Goal: Navigation & Orientation: Find specific page/section

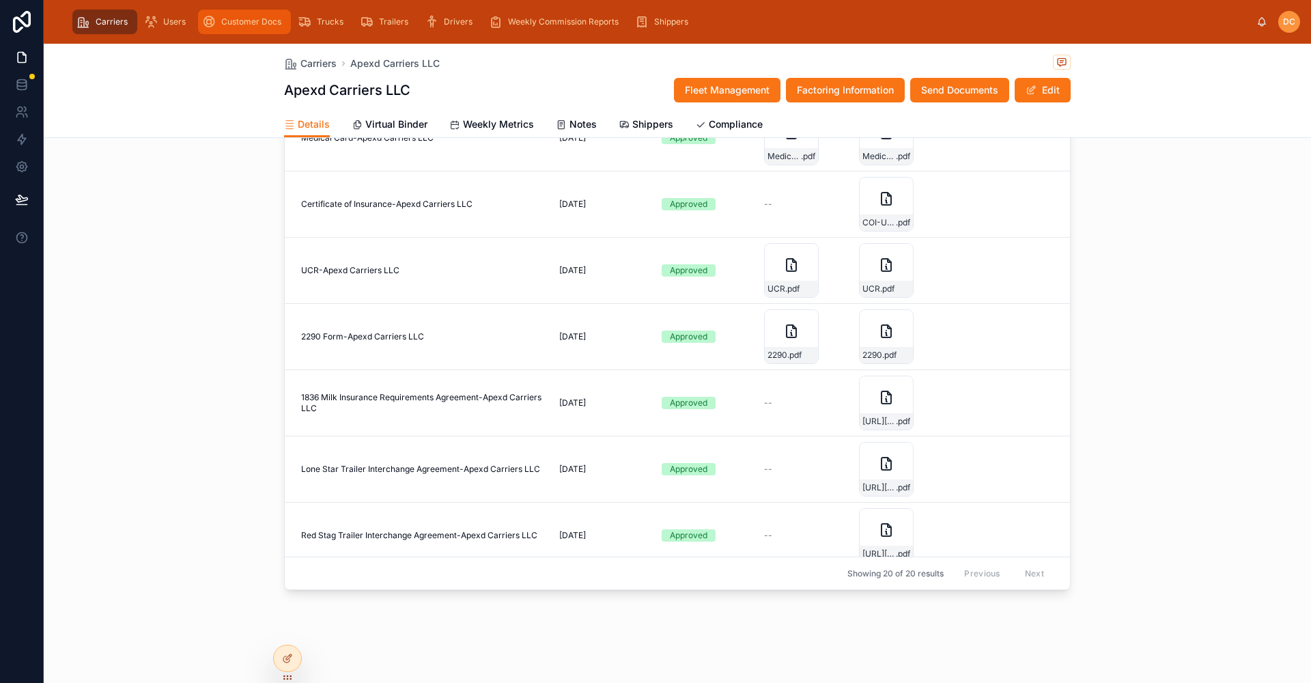
scroll to position [199, 0]
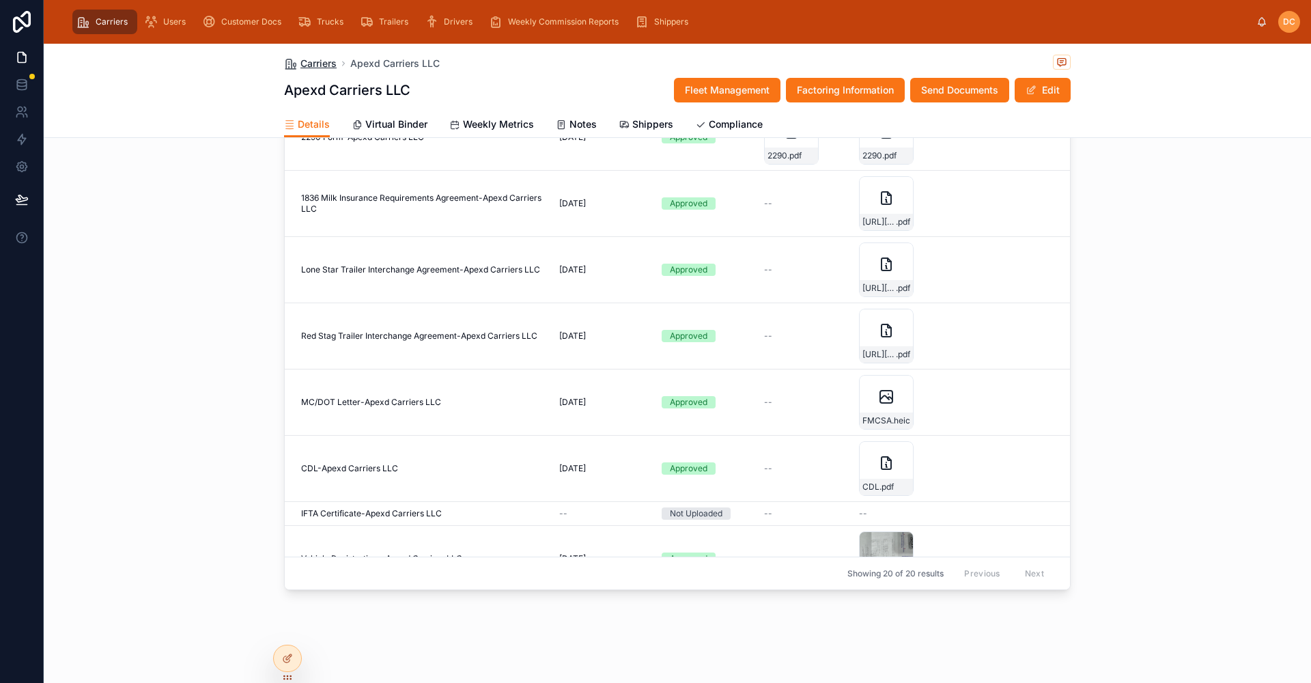
click at [319, 61] on span "Carriers" at bounding box center [318, 64] width 36 height 14
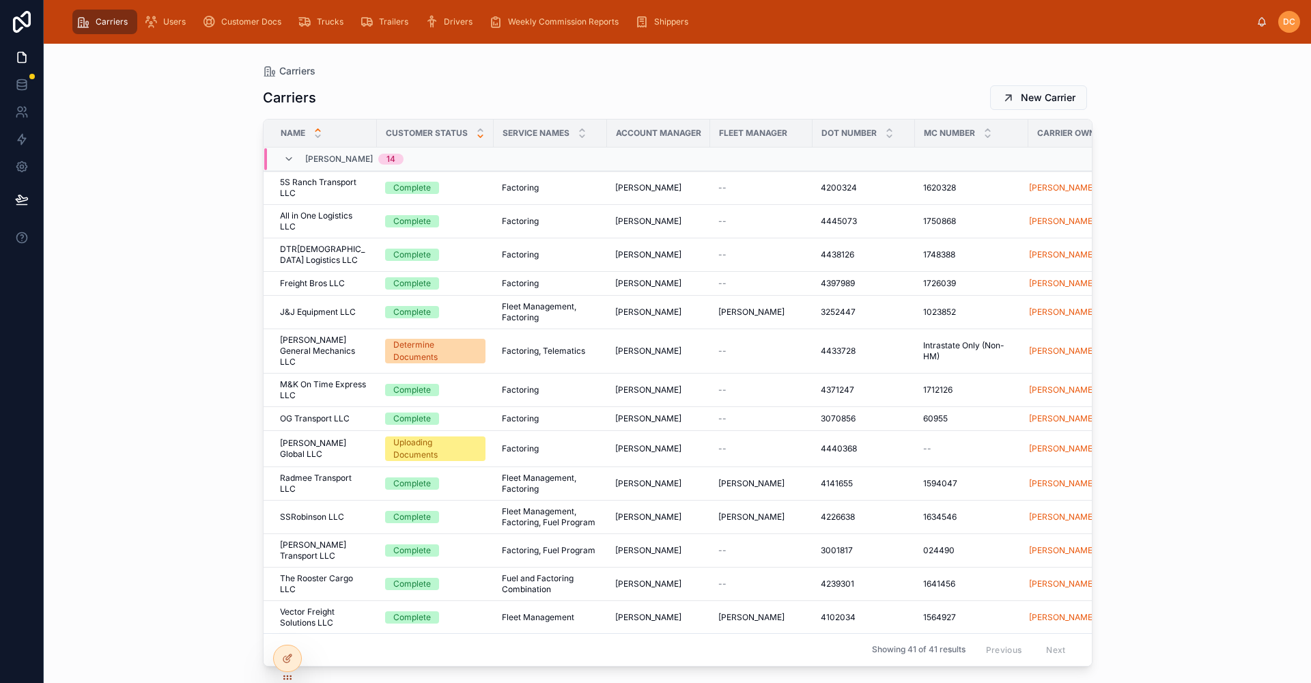
click at [478, 137] on icon at bounding box center [480, 136] width 5 height 2
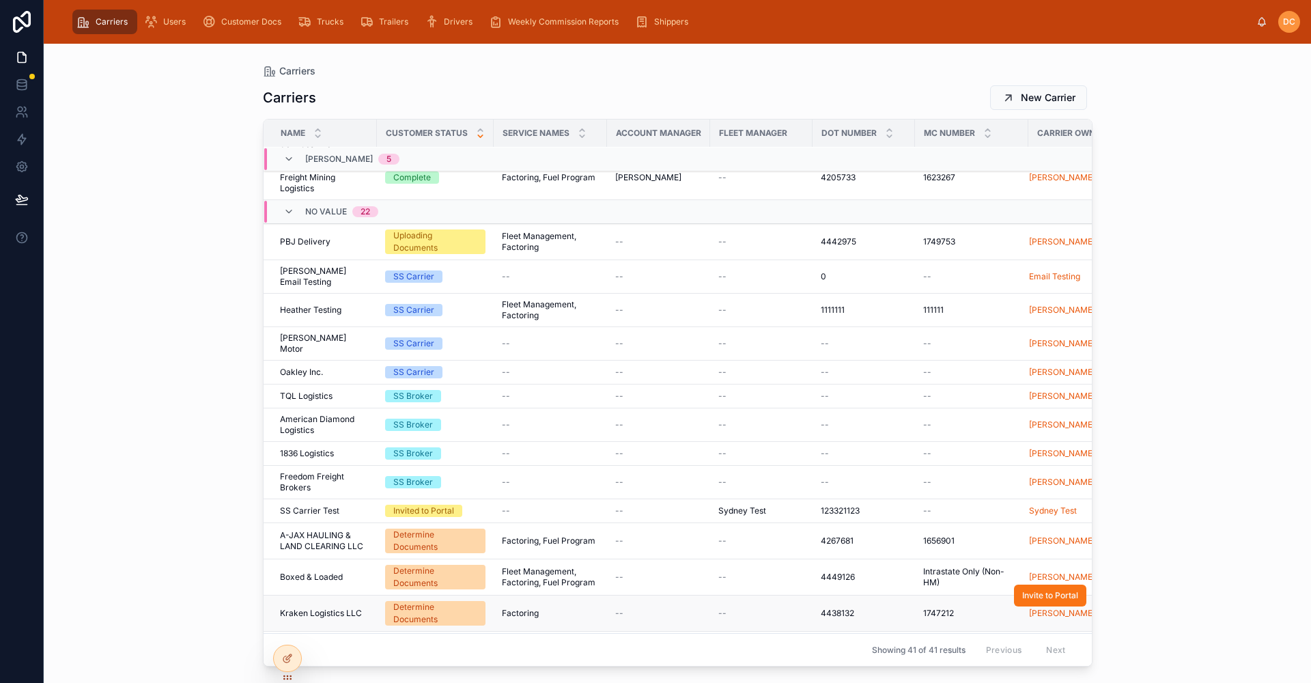
scroll to position [625, 0]
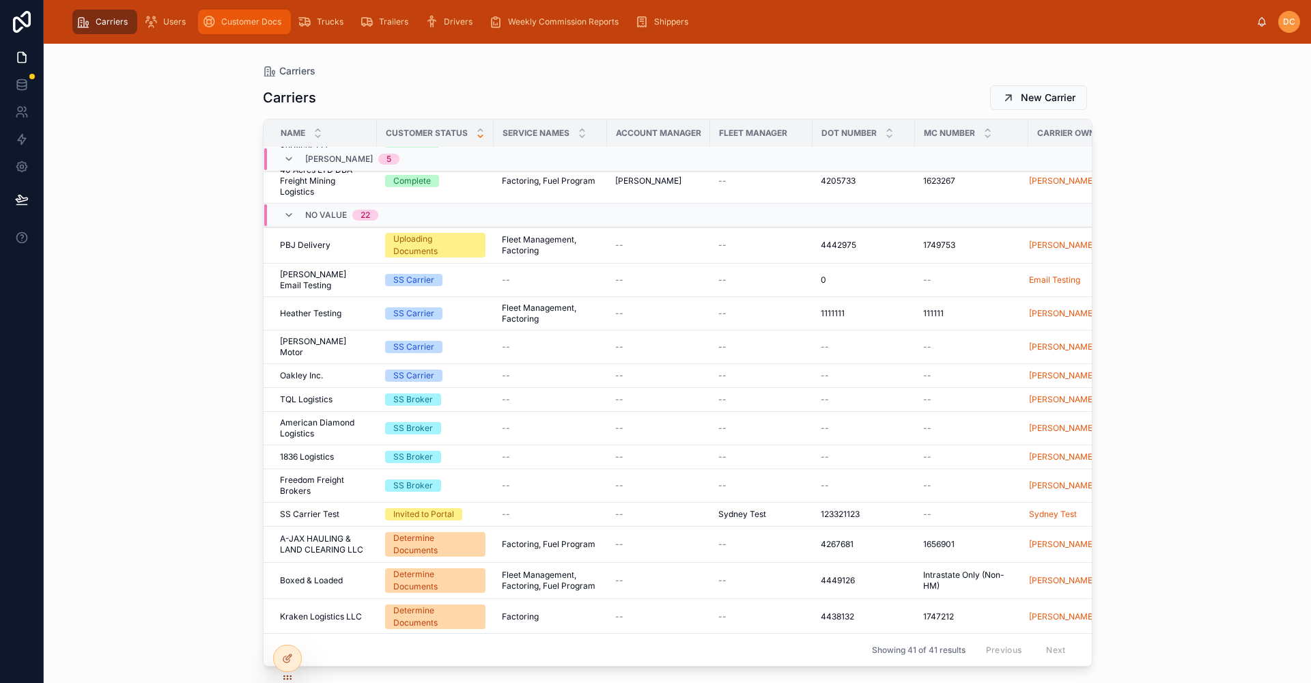
click at [235, 28] on div "Customer Docs" at bounding box center [244, 22] width 85 height 22
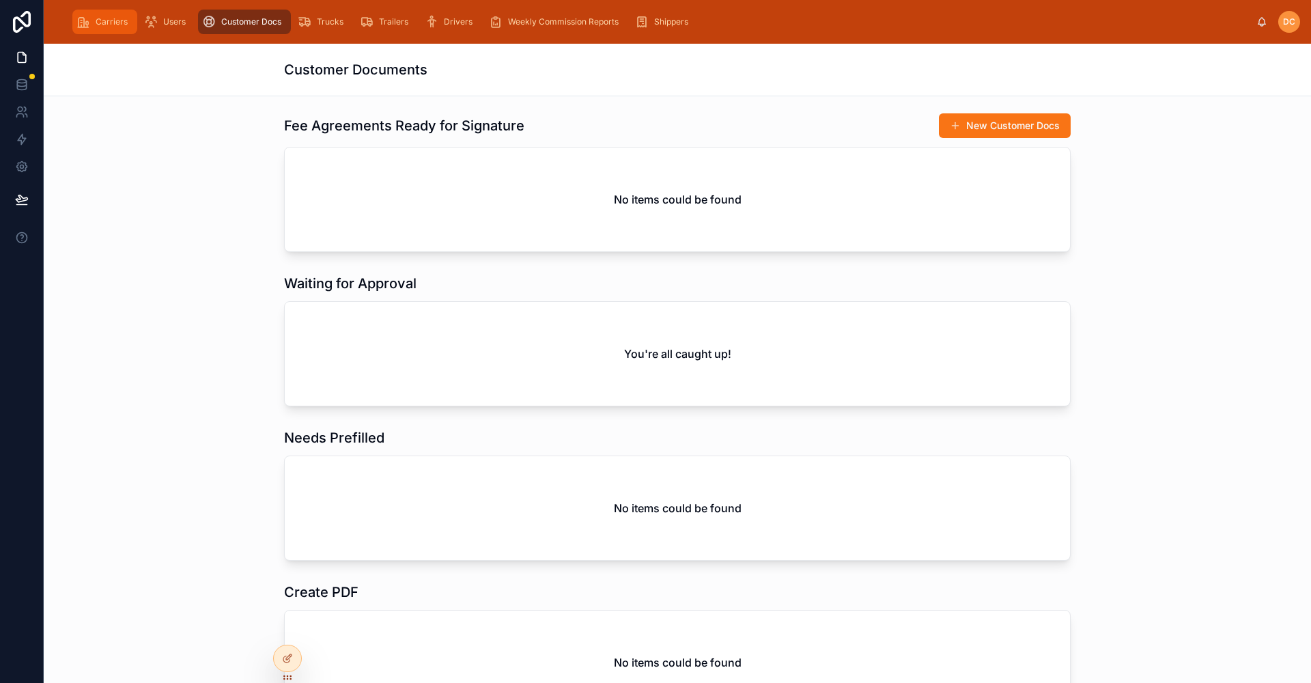
click at [95, 19] on div "Carriers" at bounding box center [104, 22] width 57 height 22
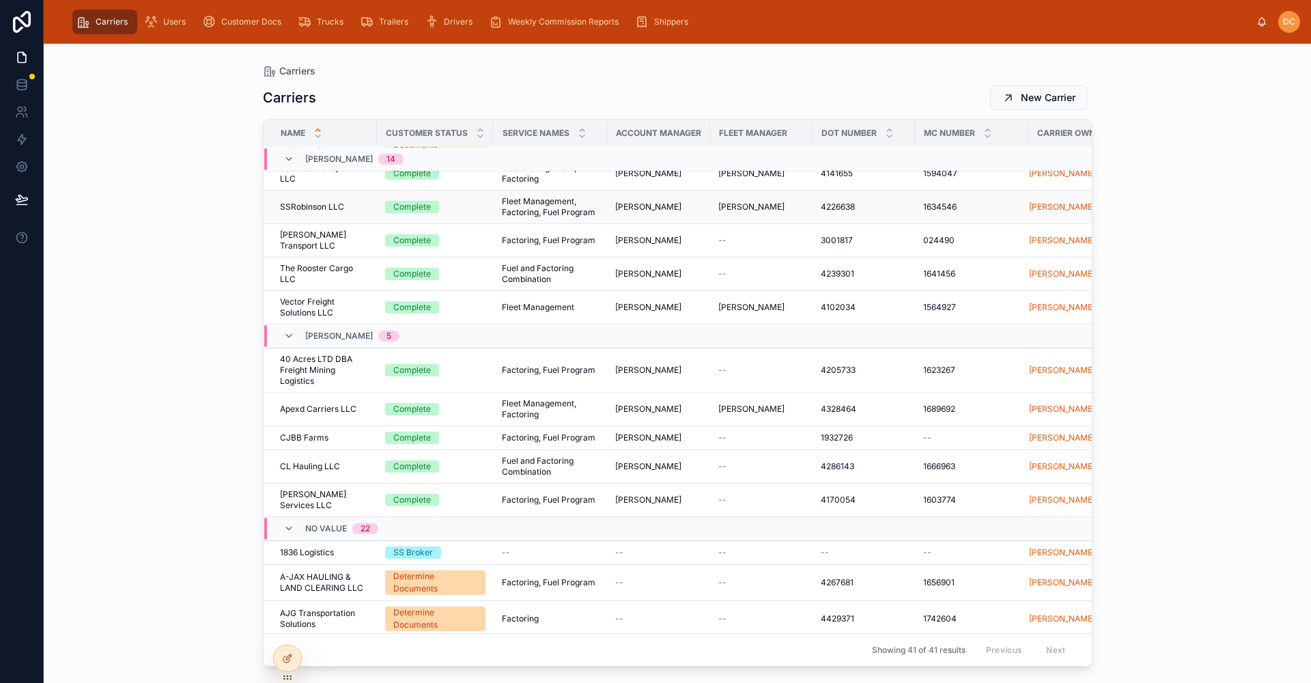
scroll to position [565, 0]
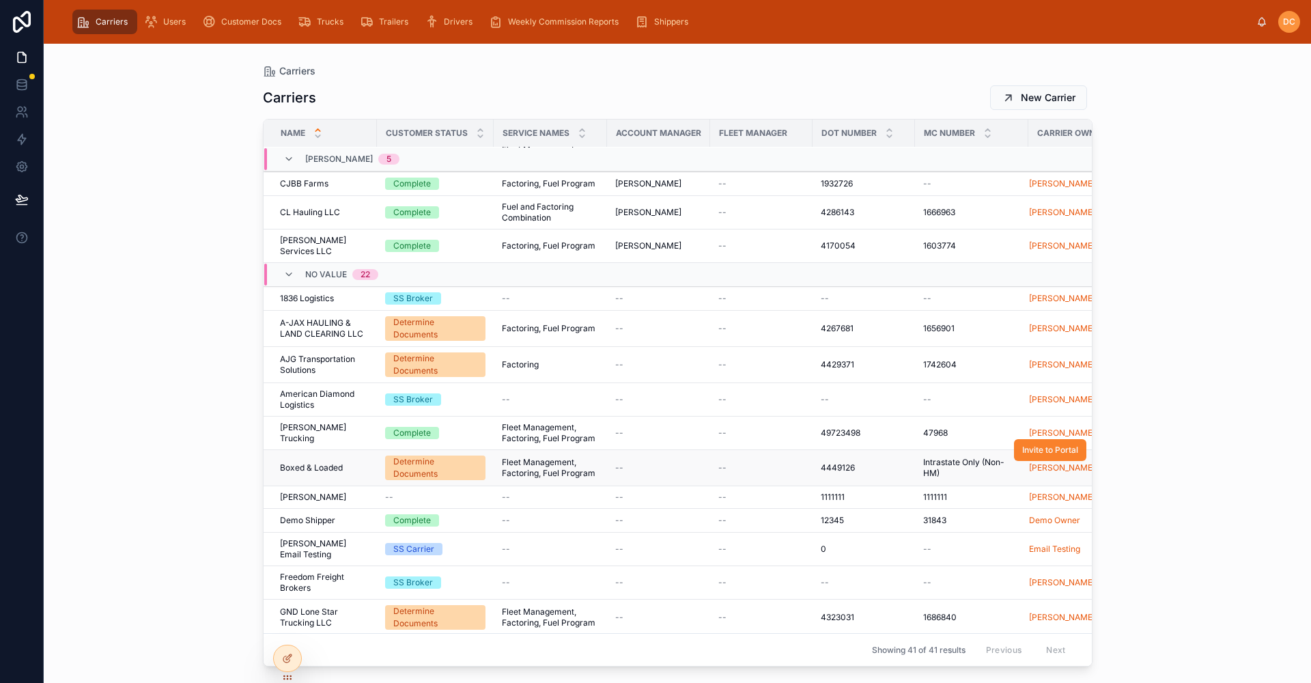
click at [1049, 453] on span "Invite to Portal" at bounding box center [1050, 449] width 56 height 11
drag, startPoint x: 362, startPoint y: 463, endPoint x: 33, endPoint y: 510, distance: 332.5
click at [362, 463] on div "Boxed & Loaded Boxed & Loaded" at bounding box center [324, 467] width 89 height 11
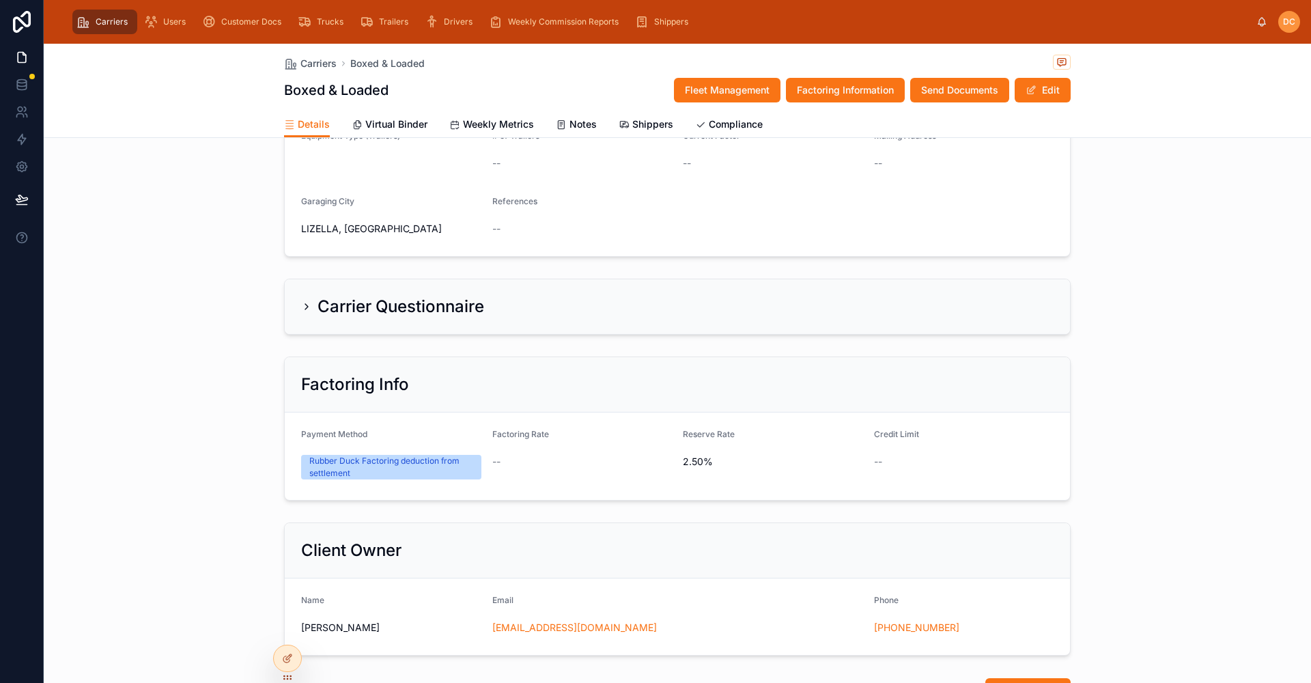
scroll to position [273, 0]
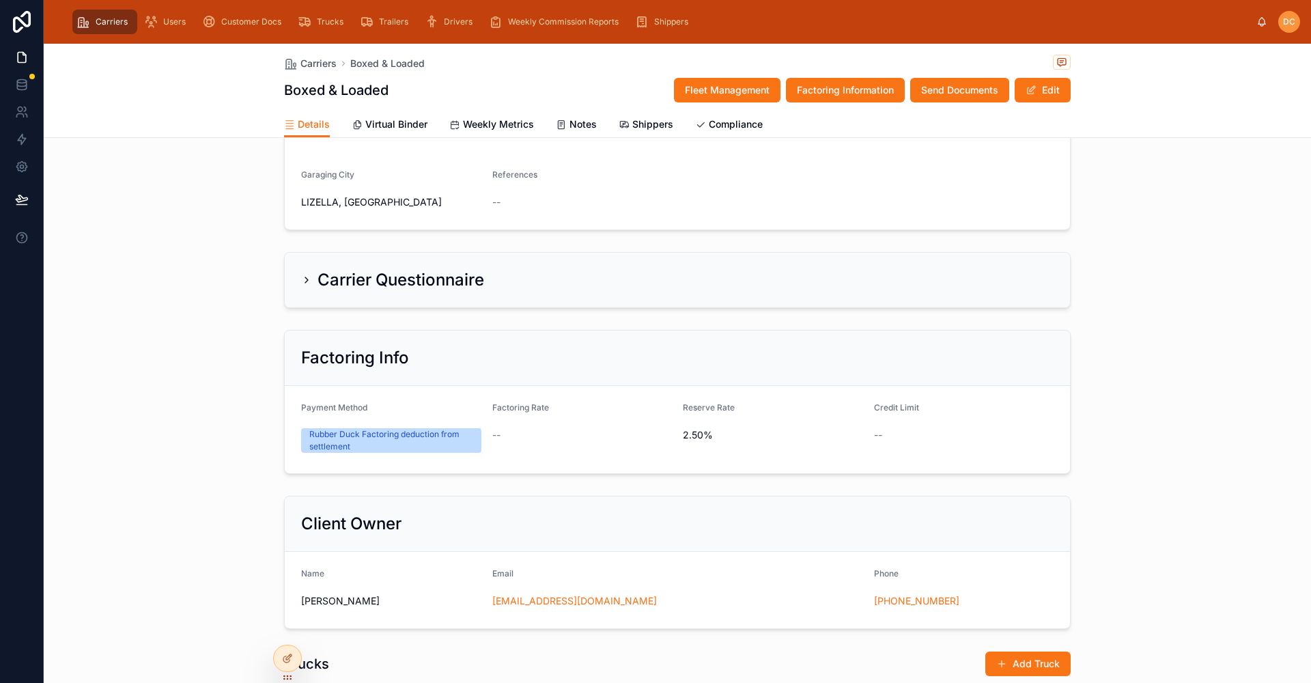
click at [477, 286] on h2 "Carrier Questionnaire" at bounding box center [400, 280] width 167 height 22
click at [305, 282] on icon at bounding box center [306, 279] width 3 height 5
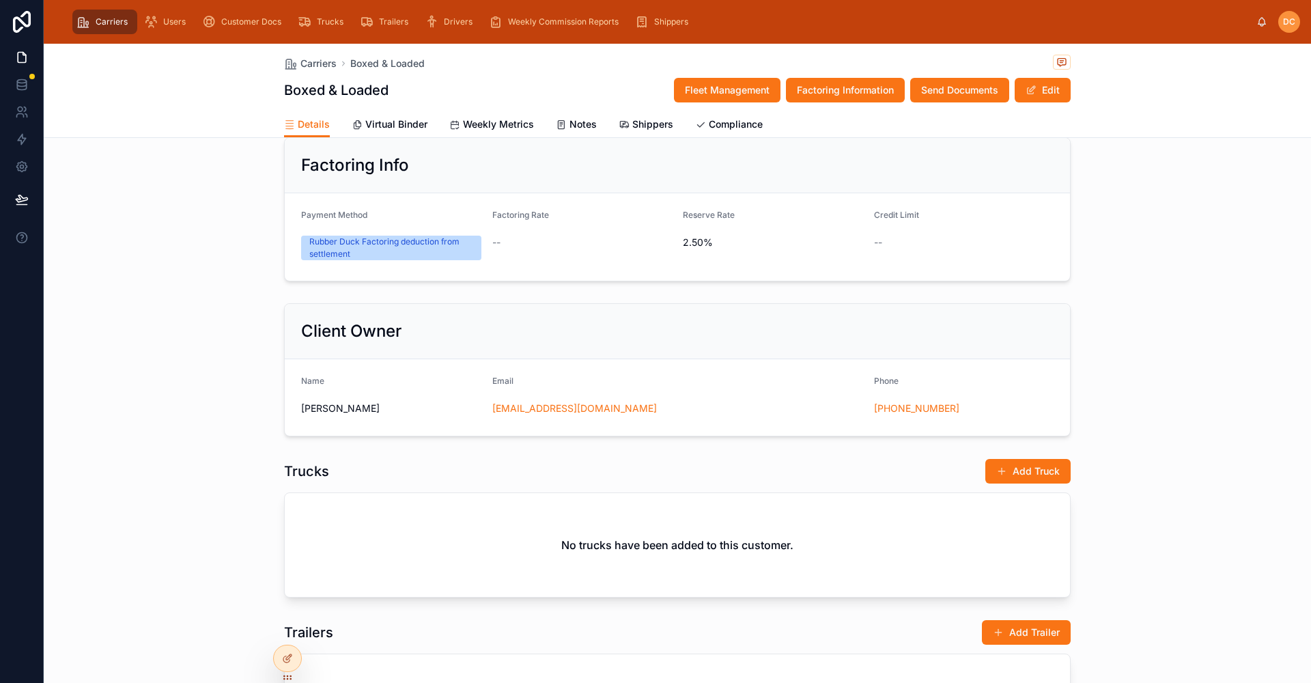
scroll to position [751, 0]
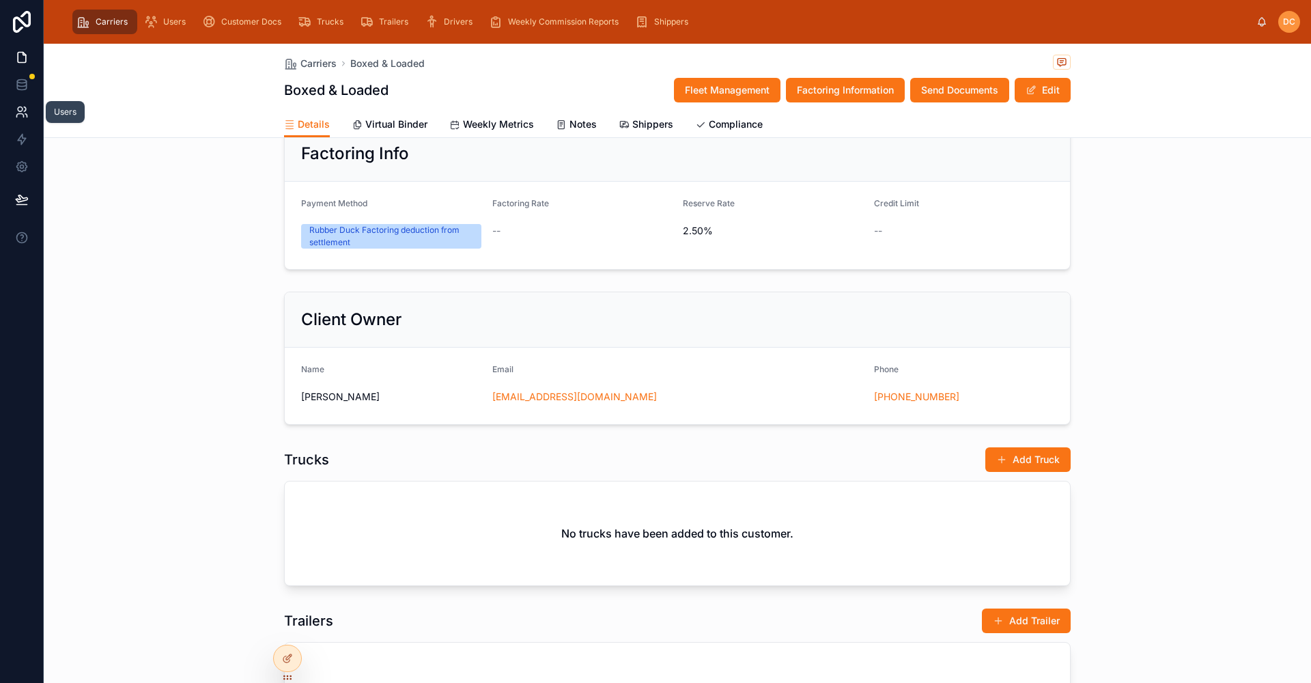
click at [17, 120] on link at bounding box center [21, 111] width 43 height 27
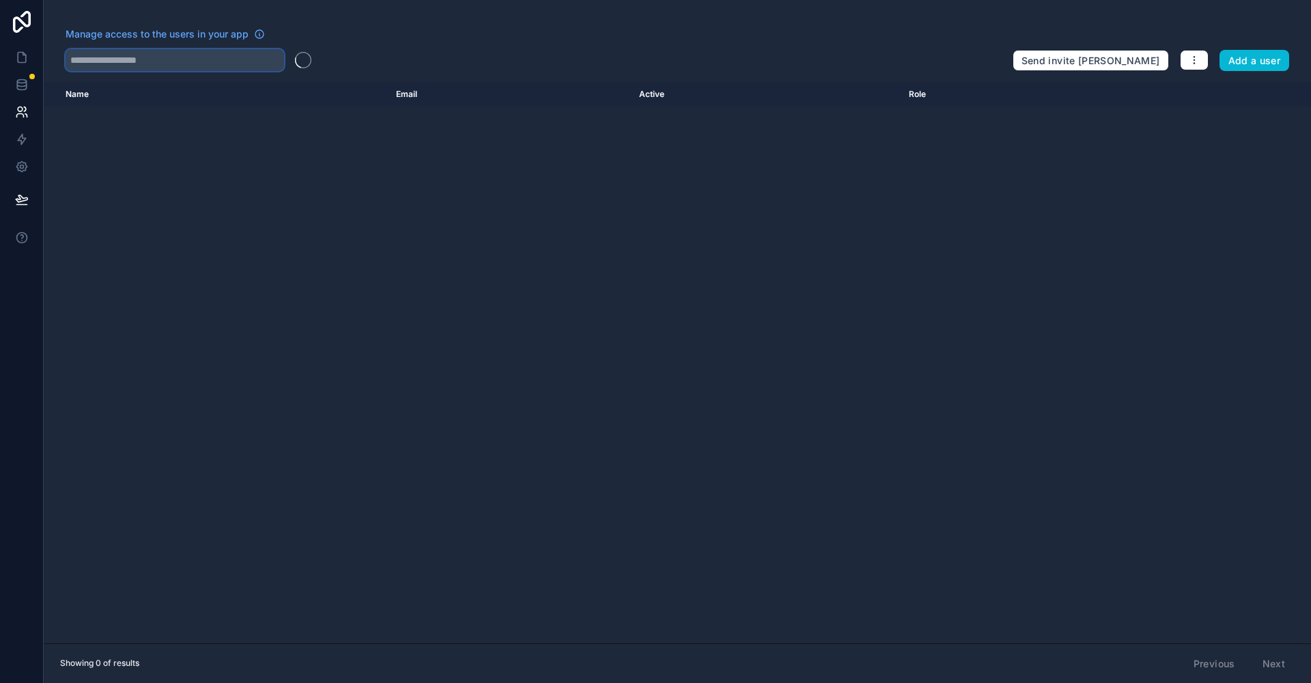
click at [111, 59] on input "text" at bounding box center [175, 60] width 218 height 22
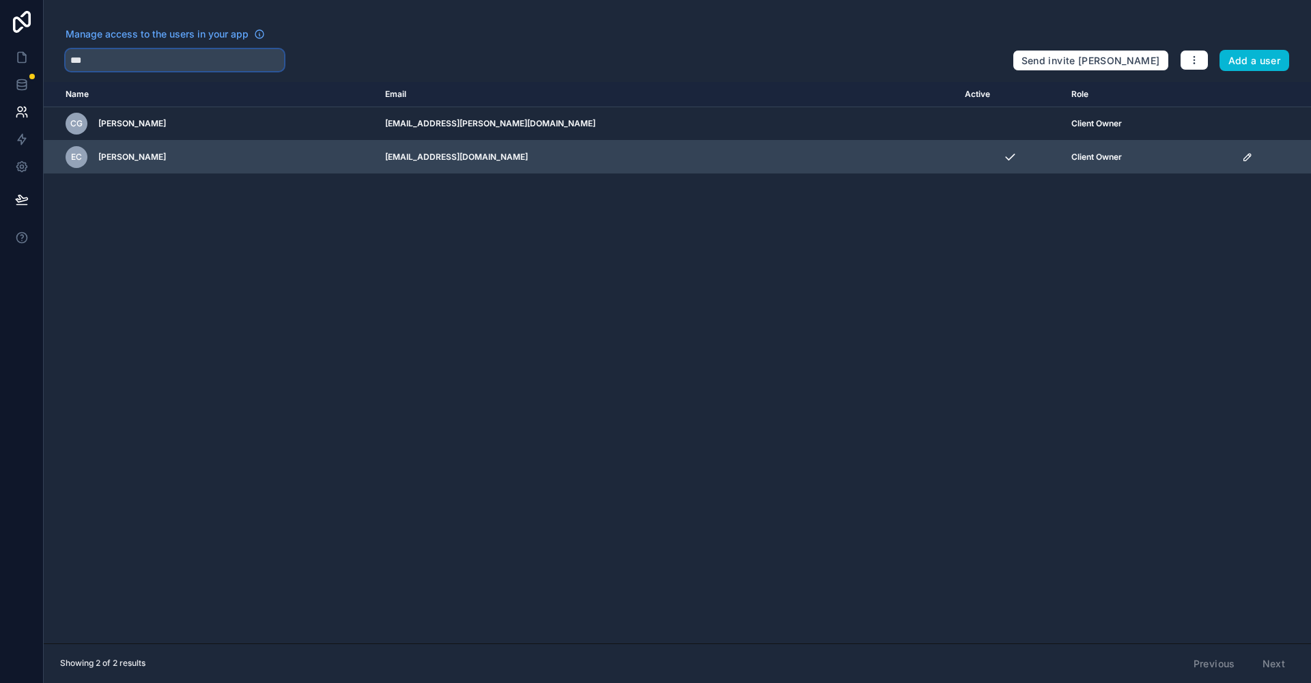
type input "***"
click at [1242, 159] on icon "scrollable content" at bounding box center [1247, 157] width 11 height 11
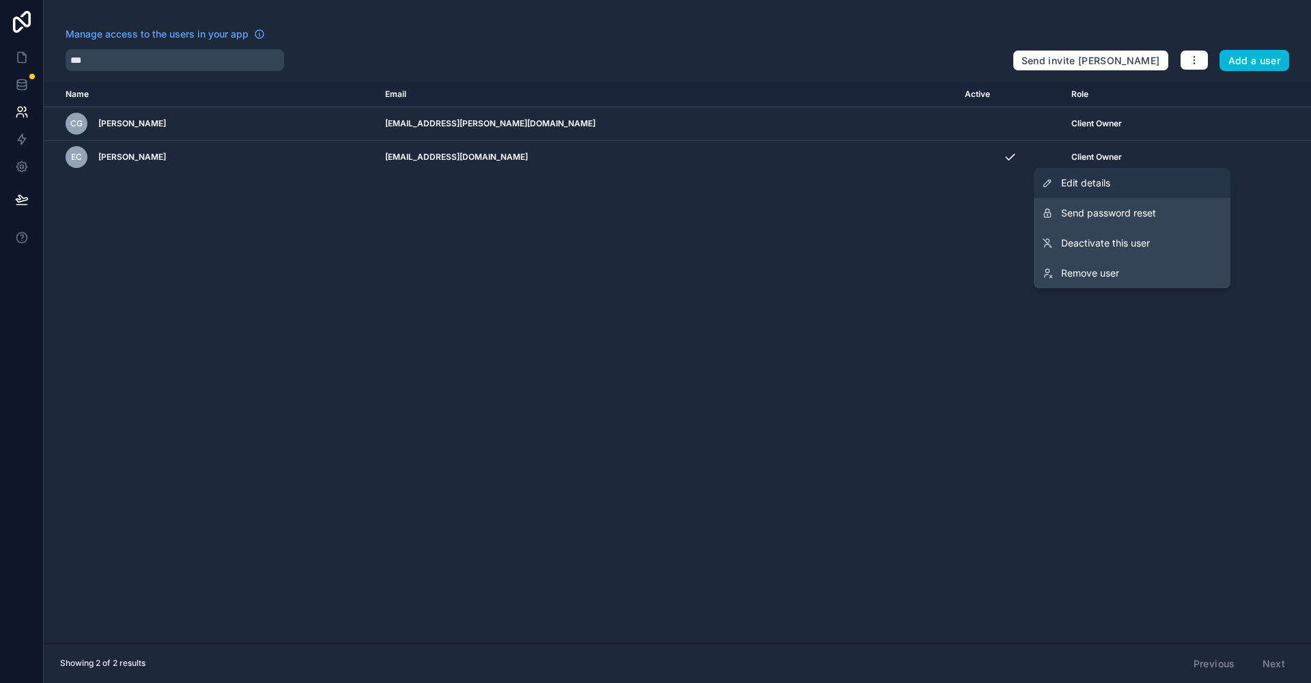
click at [1083, 182] on span "Edit details" at bounding box center [1085, 183] width 49 height 14
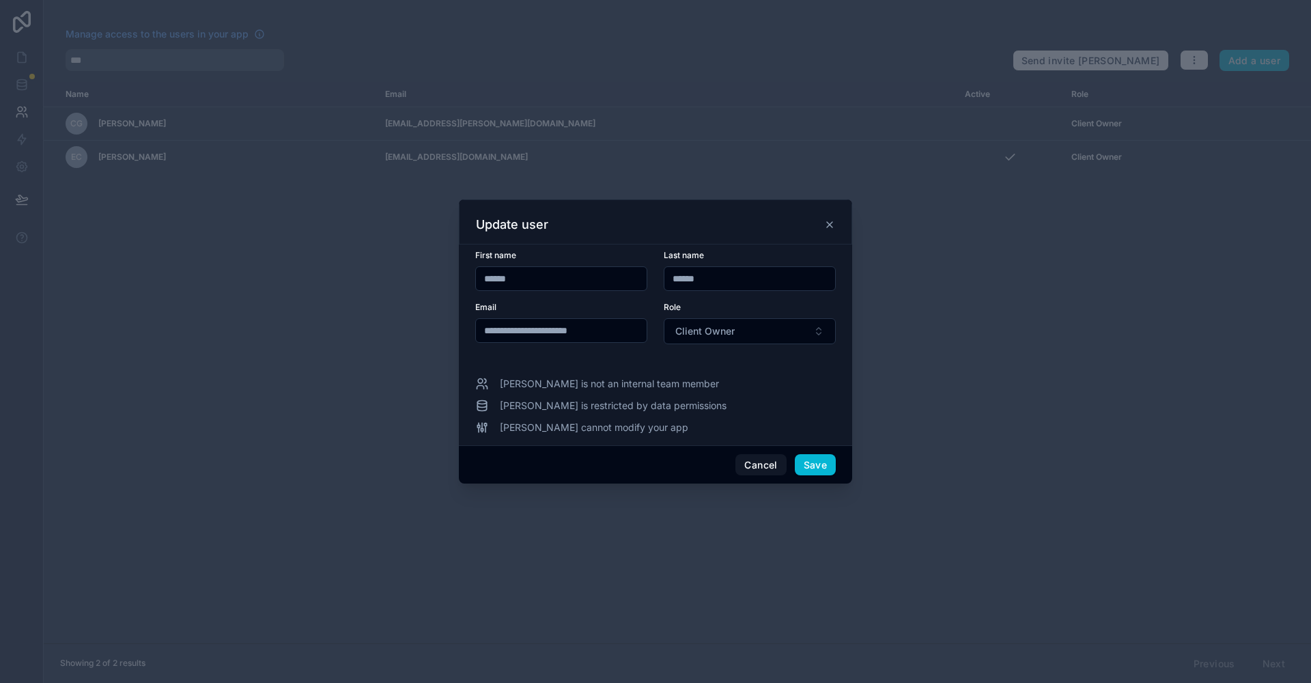
click at [737, 282] on input "******" at bounding box center [749, 278] width 171 height 19
drag, startPoint x: 738, startPoint y: 282, endPoint x: 563, endPoint y: 290, distance: 175.7
click at [599, 290] on form "**********" at bounding box center [655, 305] width 361 height 111
type input "******"
click at [1243, 363] on div at bounding box center [655, 341] width 1311 height 683
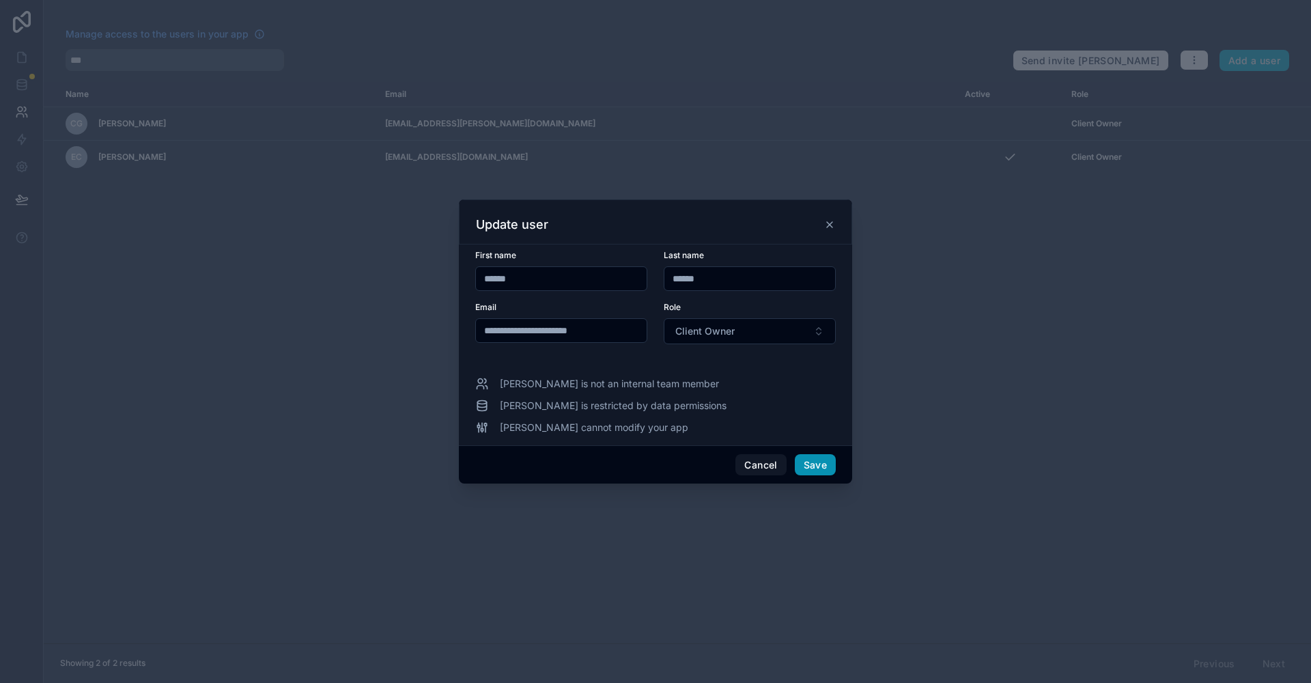
click at [828, 463] on button "Save" at bounding box center [815, 465] width 41 height 22
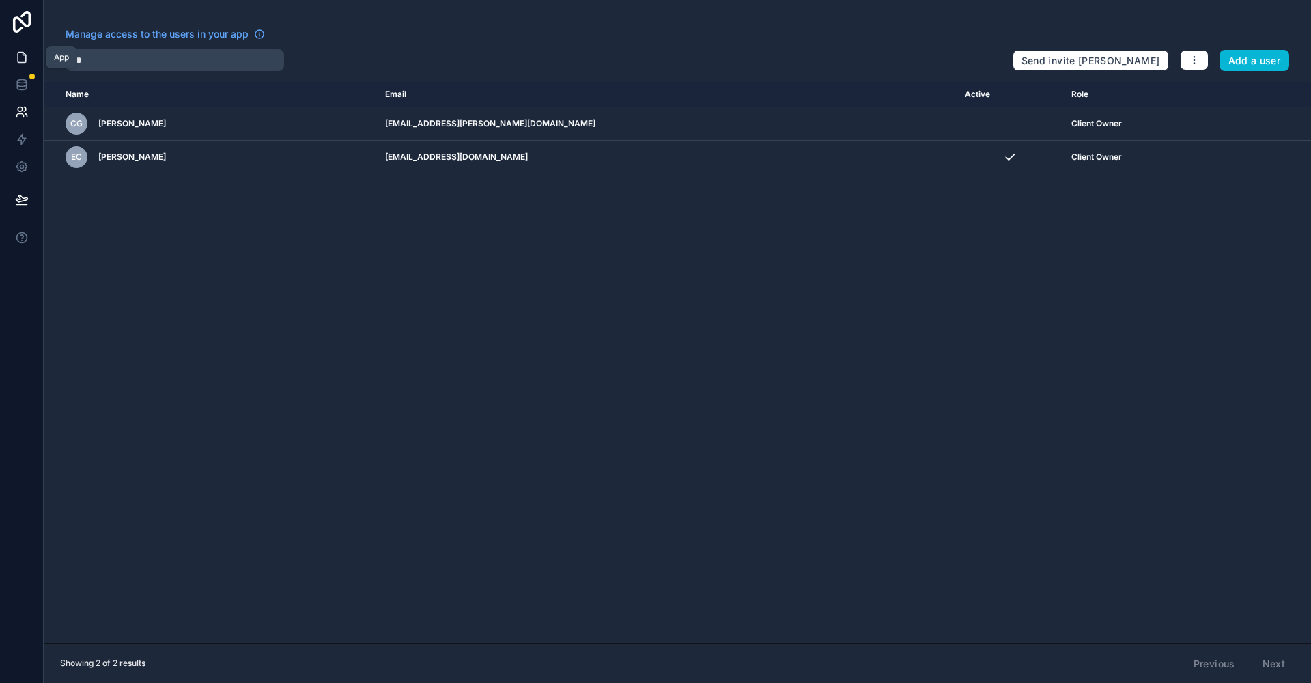
click at [20, 55] on icon at bounding box center [22, 58] width 14 height 14
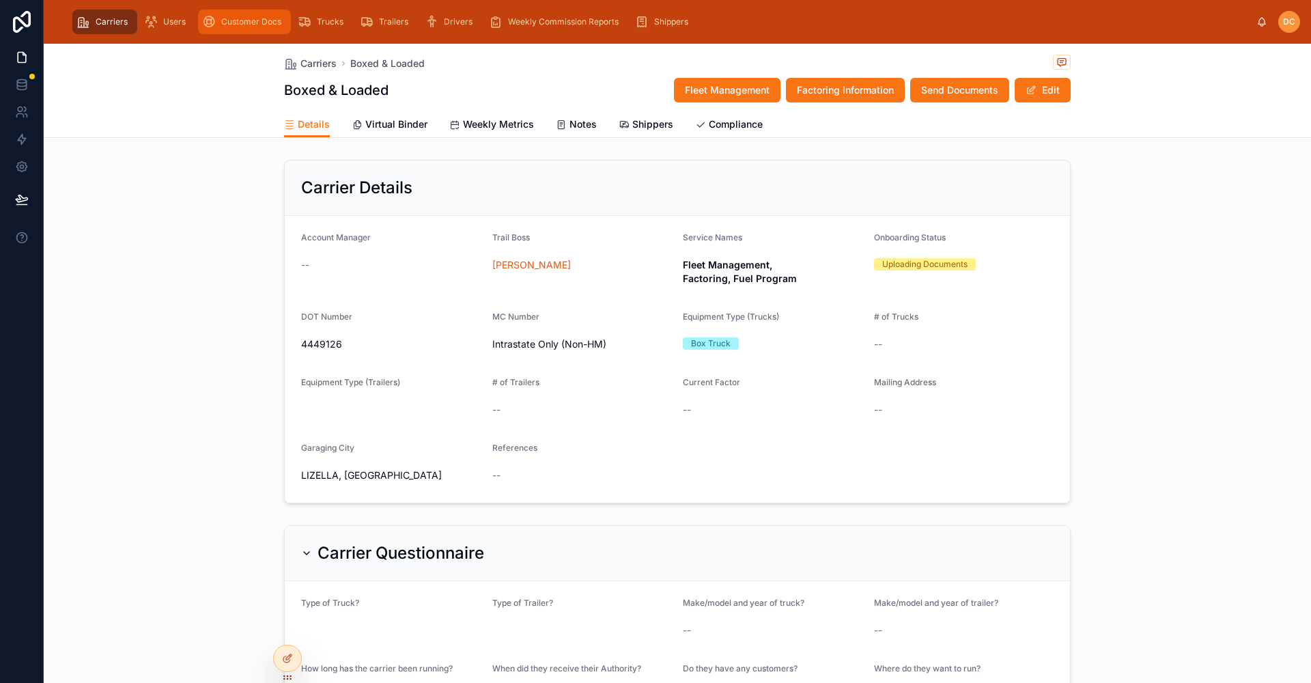
drag, startPoint x: 251, startPoint y: 16, endPoint x: 228, endPoint y: 3, distance: 26.9
click at [252, 16] on span "Customer Docs" at bounding box center [251, 21] width 60 height 11
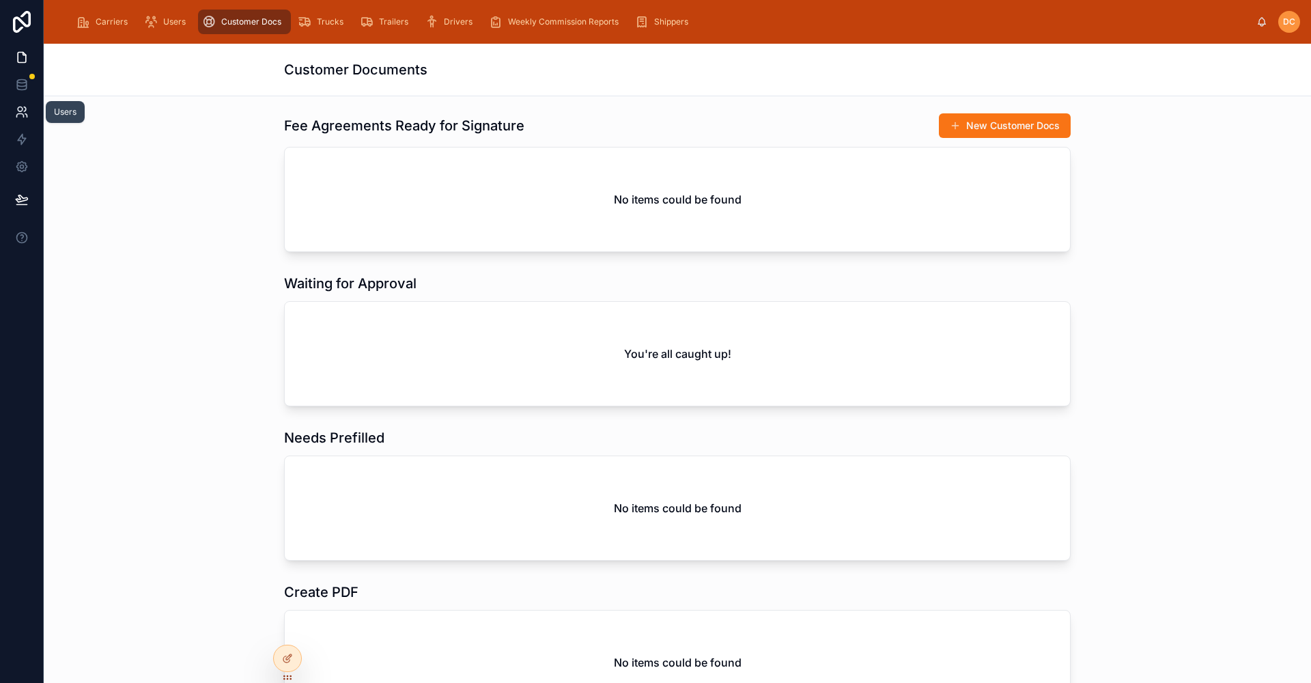
click at [23, 113] on icon at bounding box center [22, 112] width 14 height 14
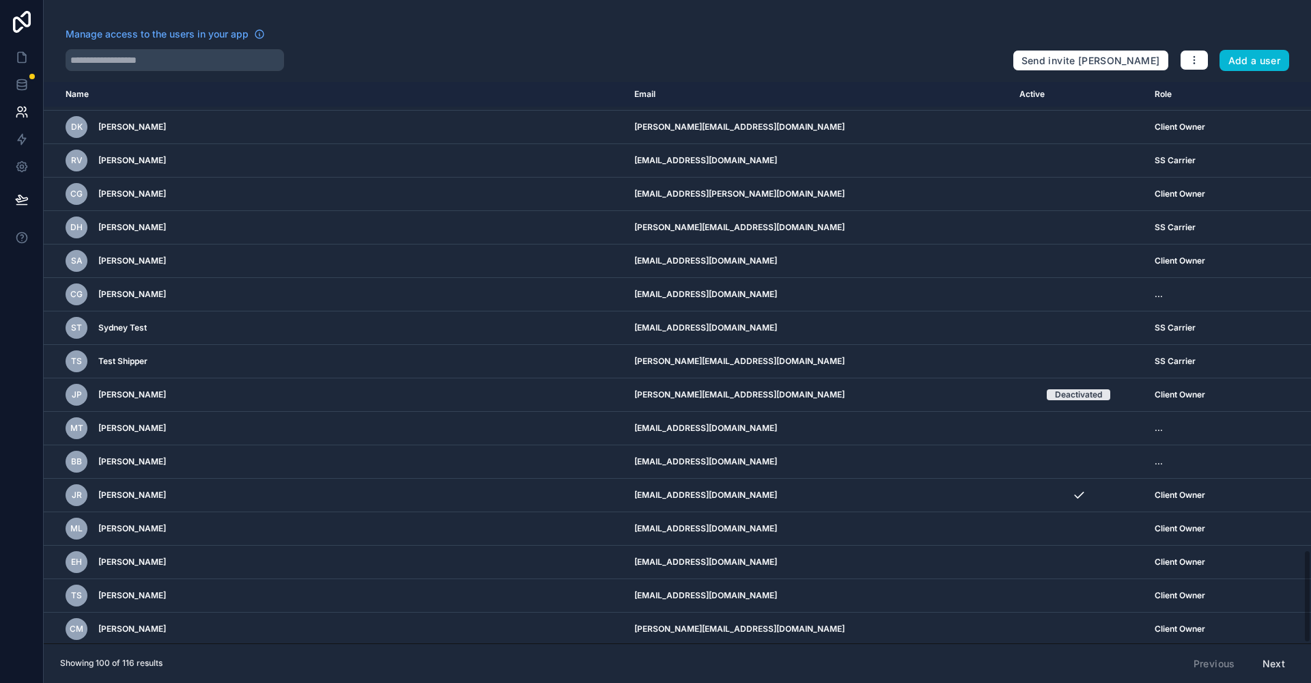
scroll to position [2809, 0]
click at [108, 60] on input "text" at bounding box center [175, 60] width 218 height 22
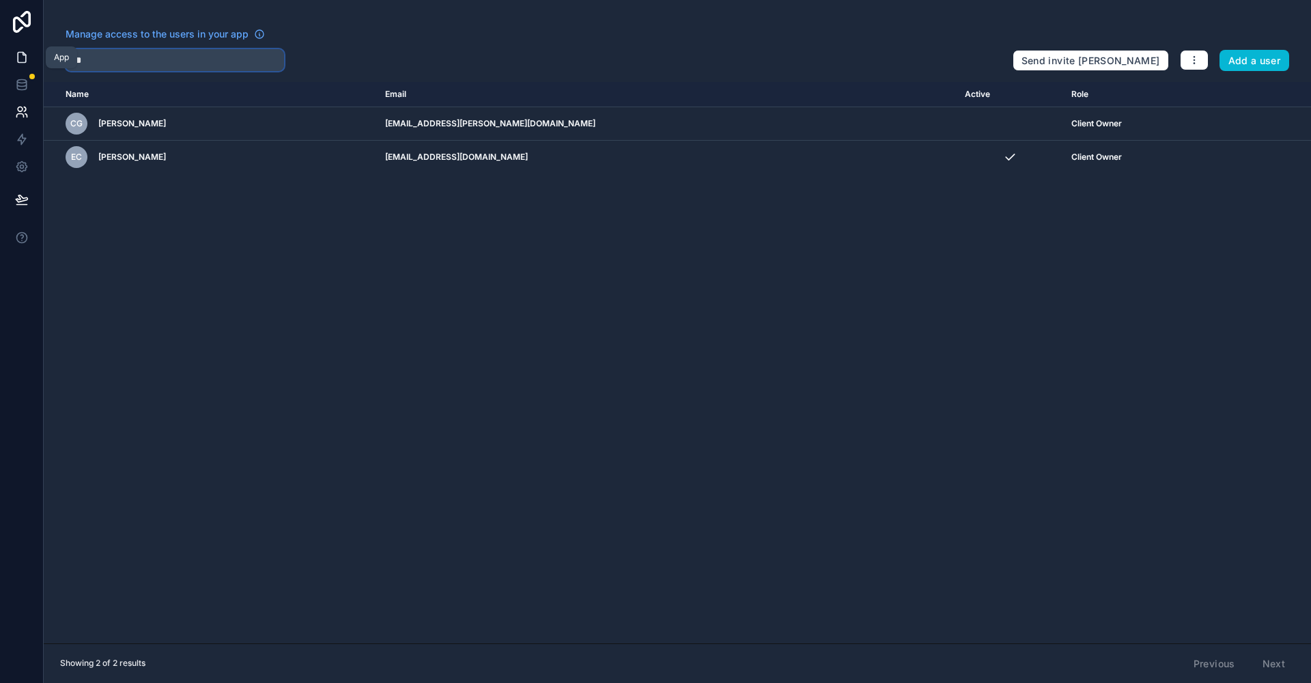
type input "***"
click at [20, 56] on icon at bounding box center [22, 58] width 14 height 14
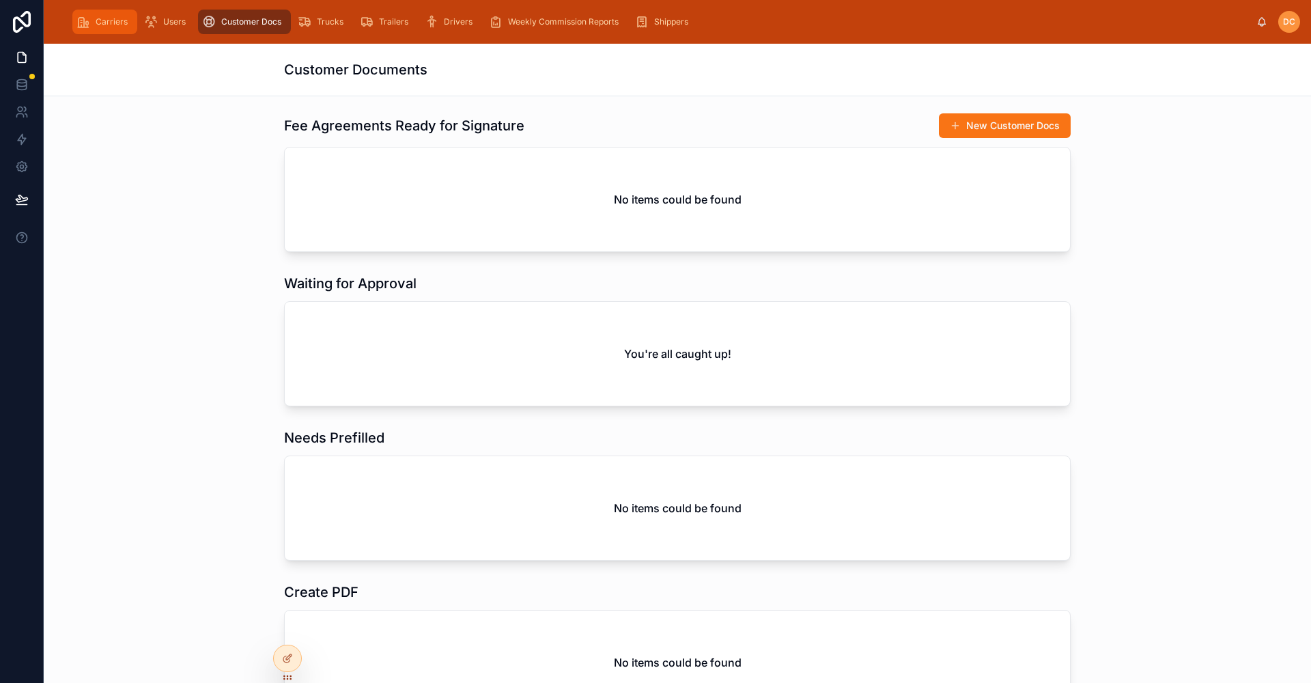
click at [123, 18] on span "Carriers" at bounding box center [112, 21] width 32 height 11
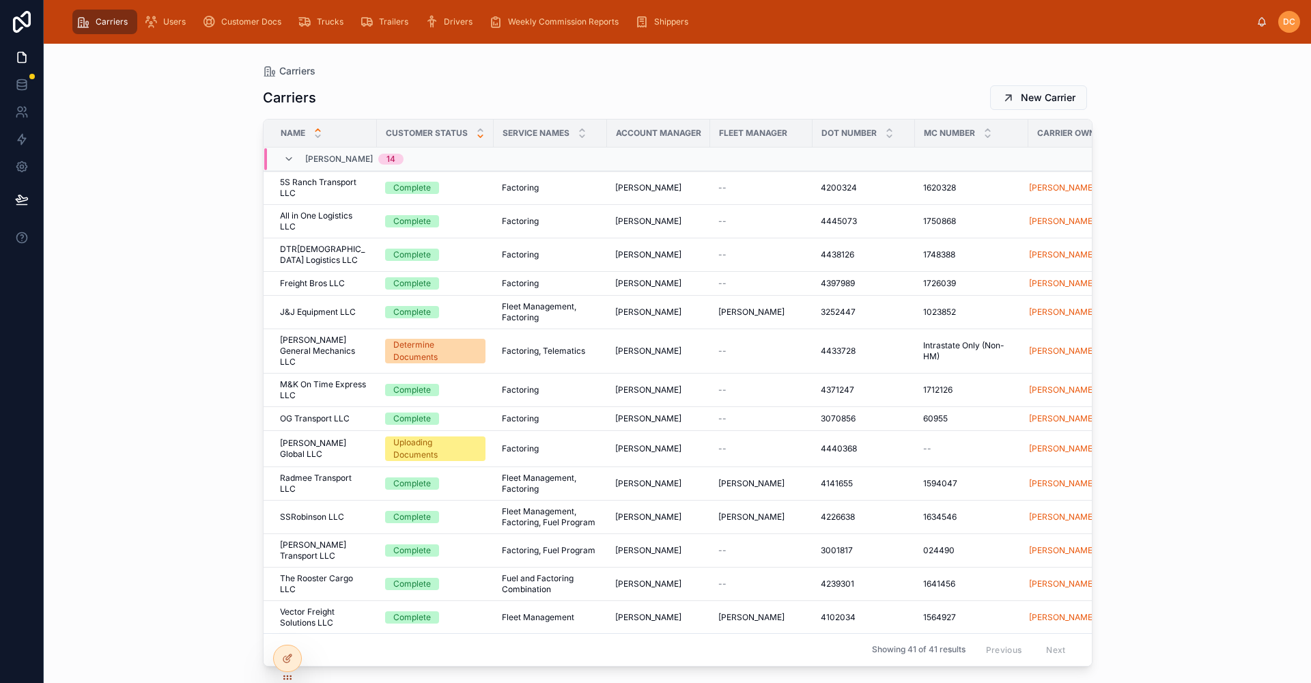
click at [482, 137] on icon at bounding box center [480, 136] width 9 height 9
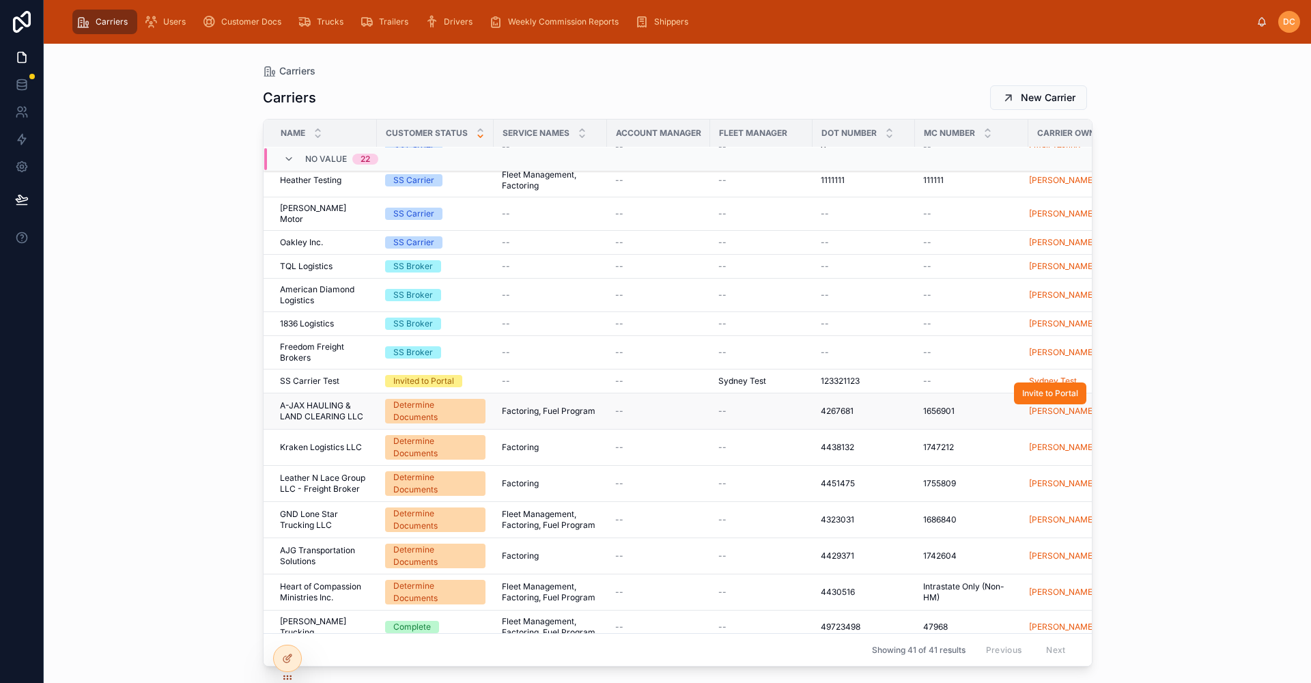
scroll to position [746, 0]
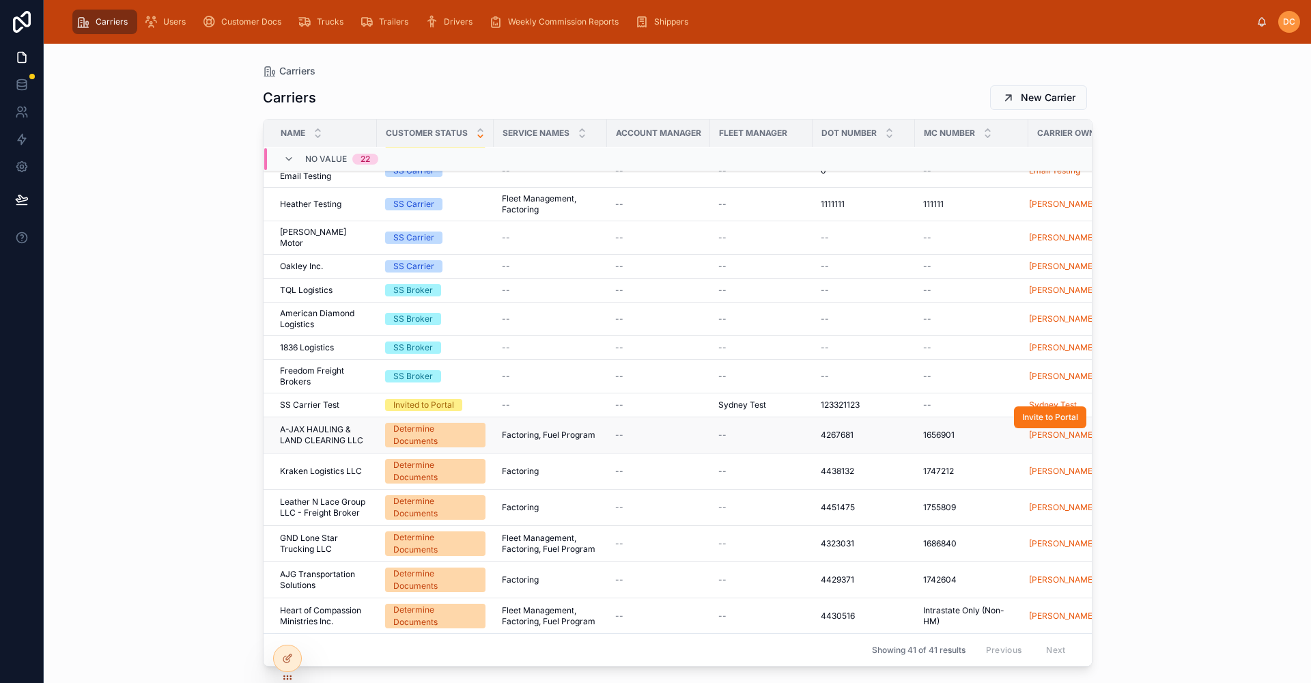
click at [366, 424] on span "A-JAX HAULING & LAND CLEARING LLC" at bounding box center [324, 435] width 89 height 22
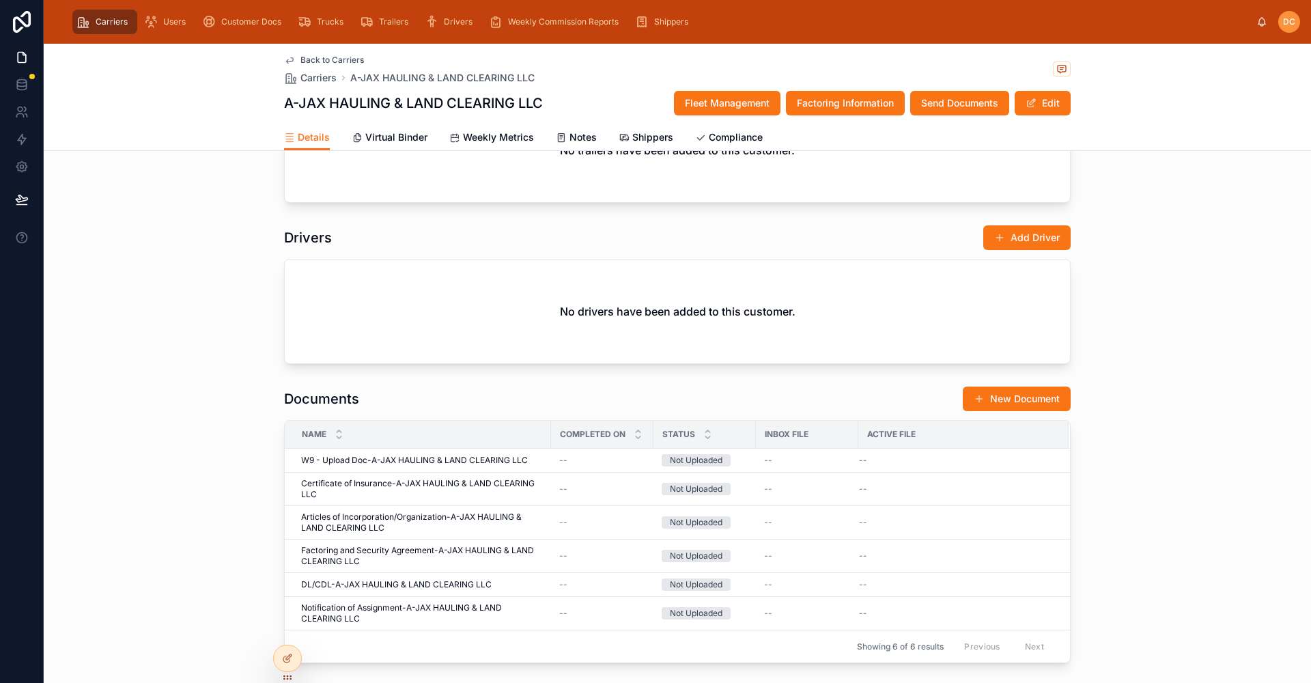
scroll to position [1366, 0]
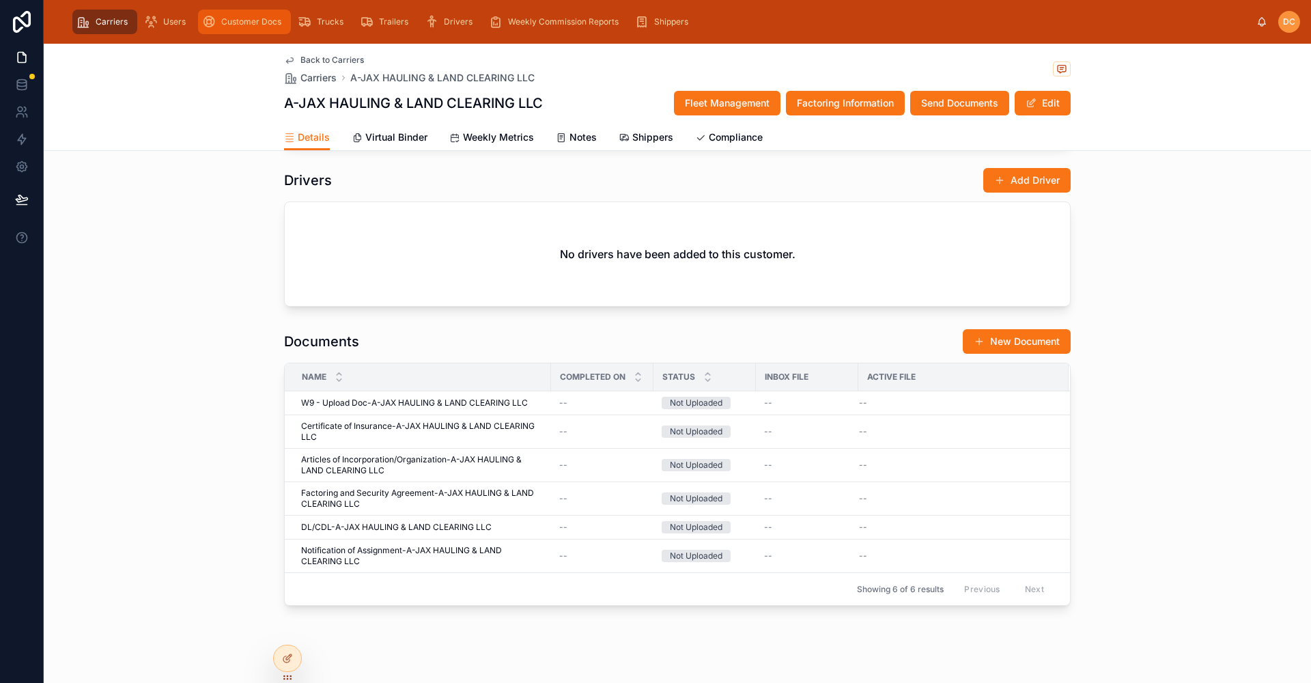
click at [255, 18] on span "Customer Docs" at bounding box center [251, 21] width 60 height 11
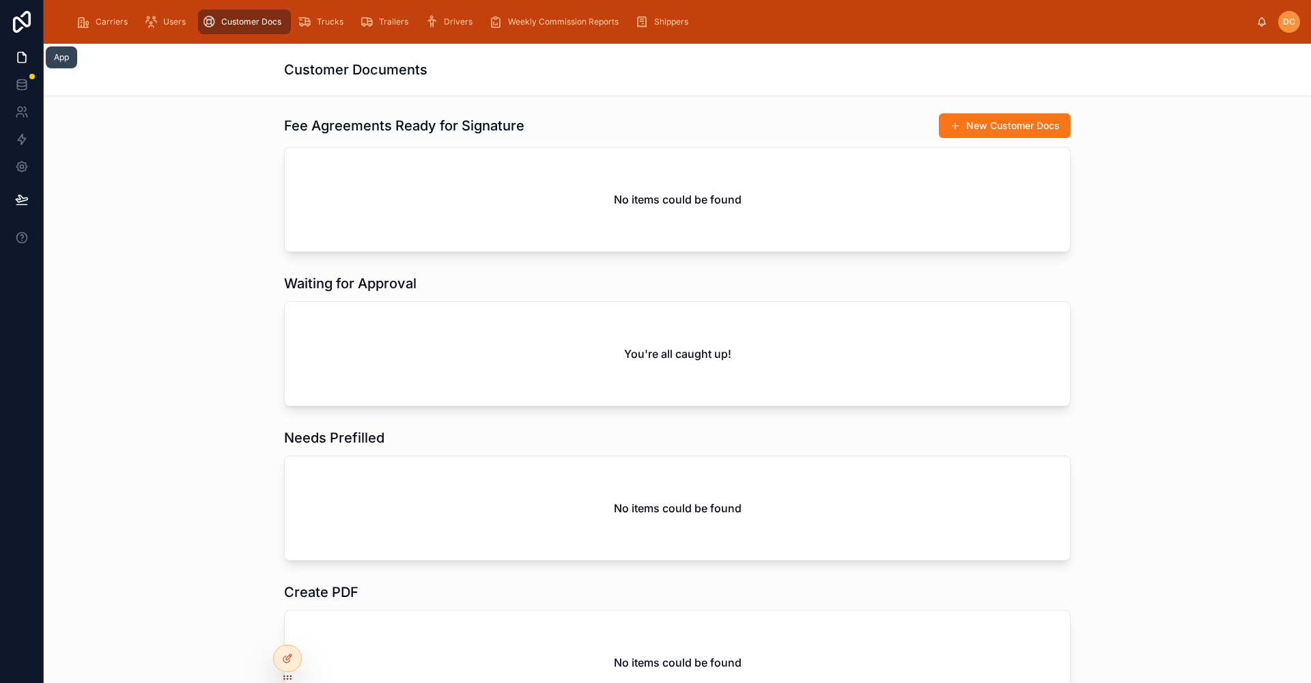
click at [18, 55] on icon at bounding box center [22, 58] width 14 height 14
